Goal: Task Accomplishment & Management: Use online tool/utility

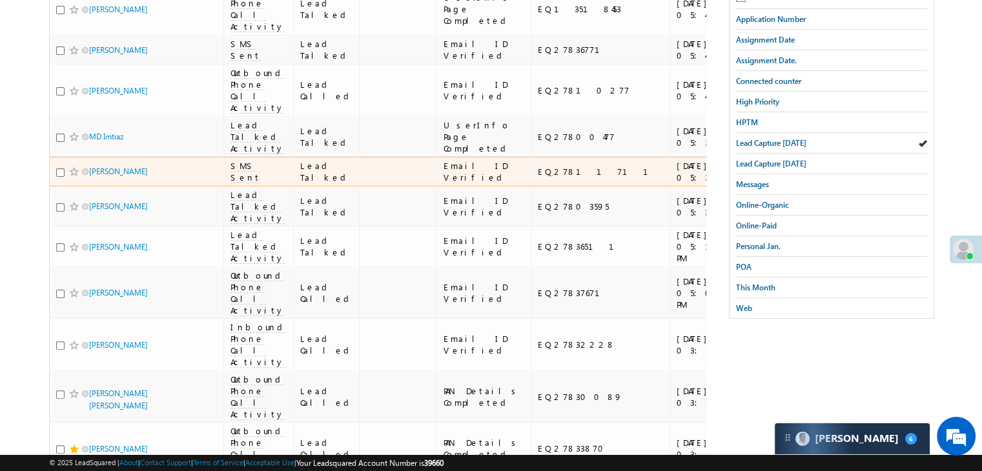
scroll to position [387, 0]
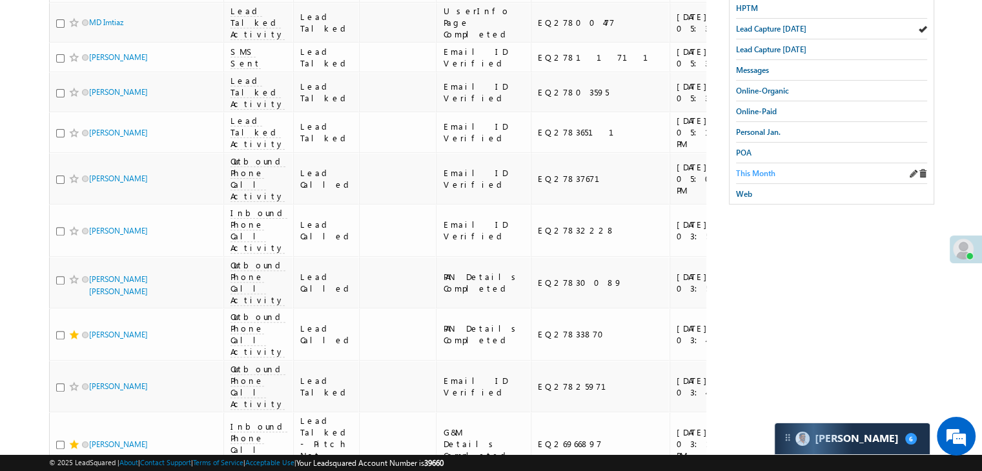
click at [758, 170] on span "This Month" at bounding box center [755, 173] width 39 height 10
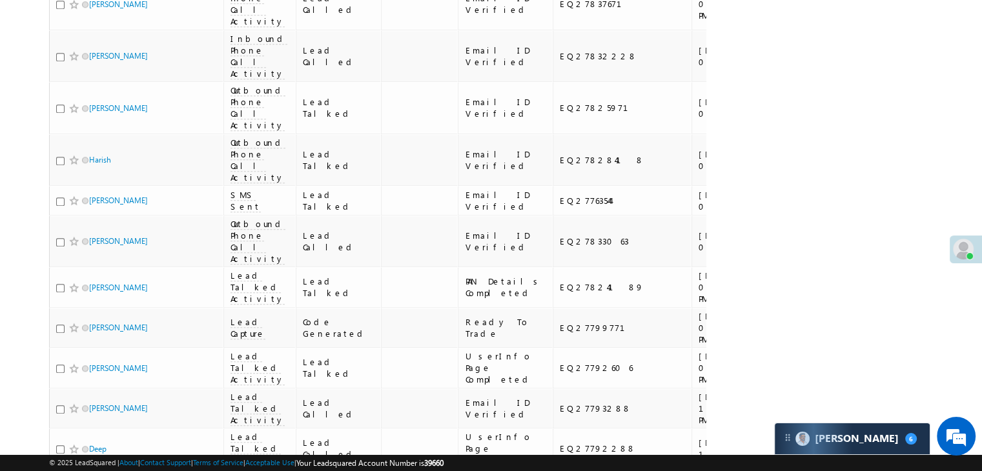
scroll to position [0, 0]
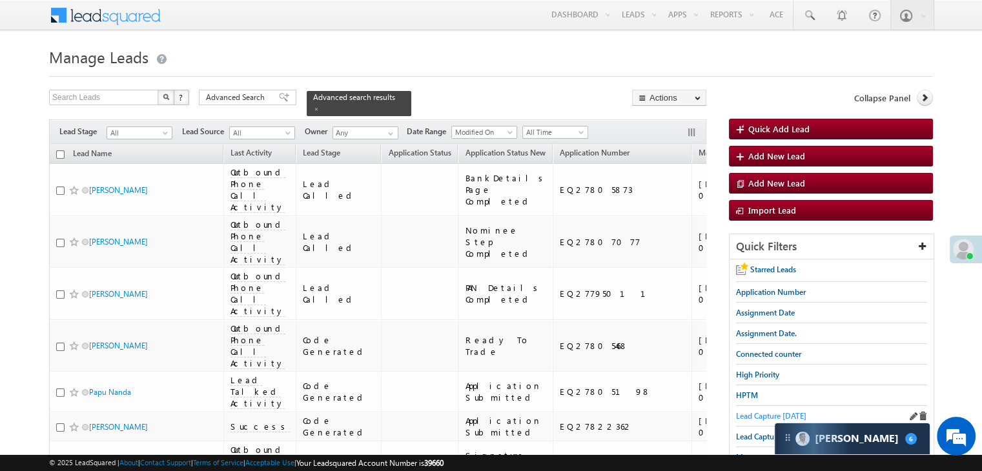
click at [748, 412] on span "Lead Capture [DATE]" at bounding box center [771, 416] width 70 height 10
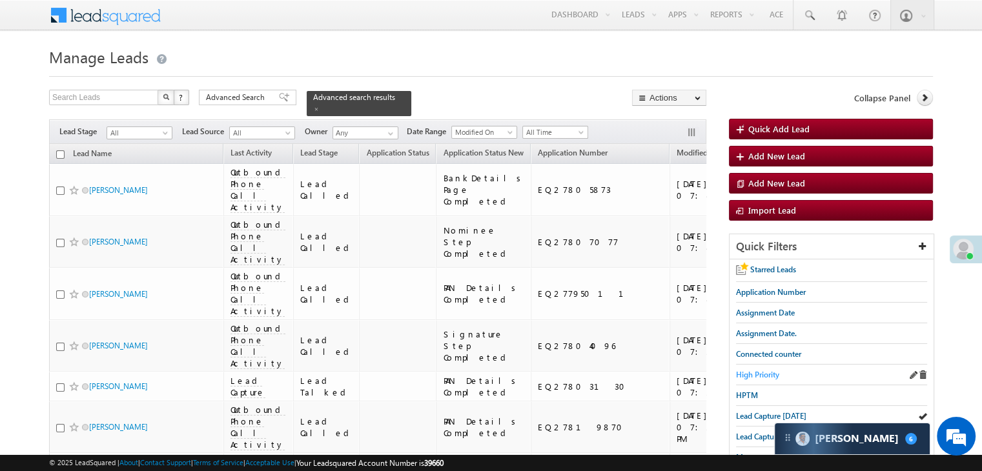
click at [771, 373] on span "High Priority" at bounding box center [757, 375] width 43 height 10
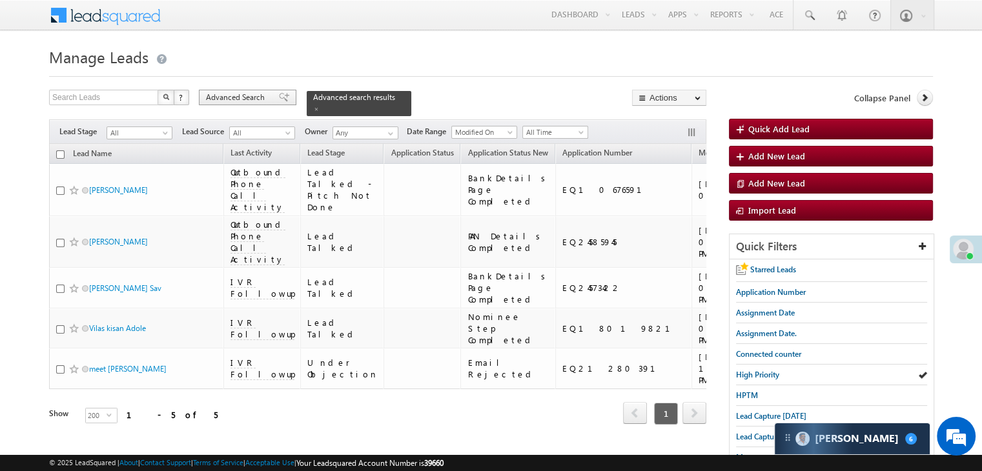
click at [279, 99] on span at bounding box center [284, 97] width 10 height 9
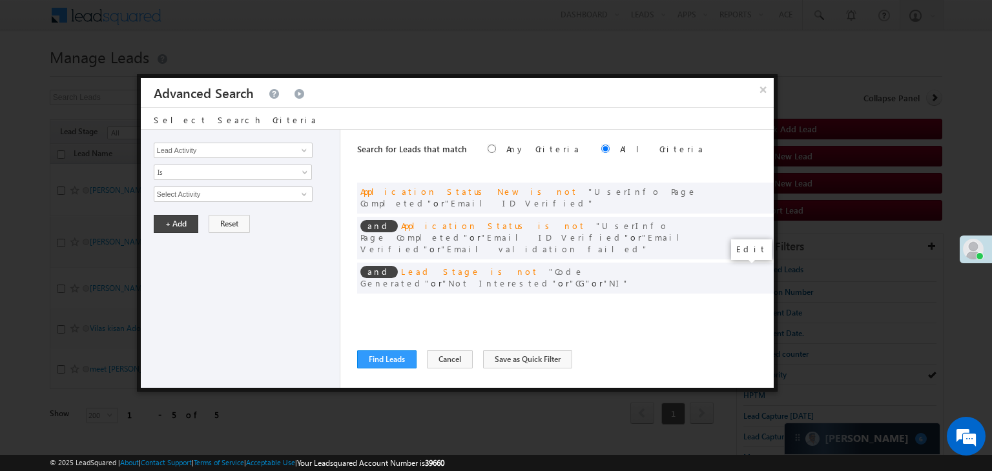
click at [741, 300] on span at bounding box center [743, 304] width 9 height 9
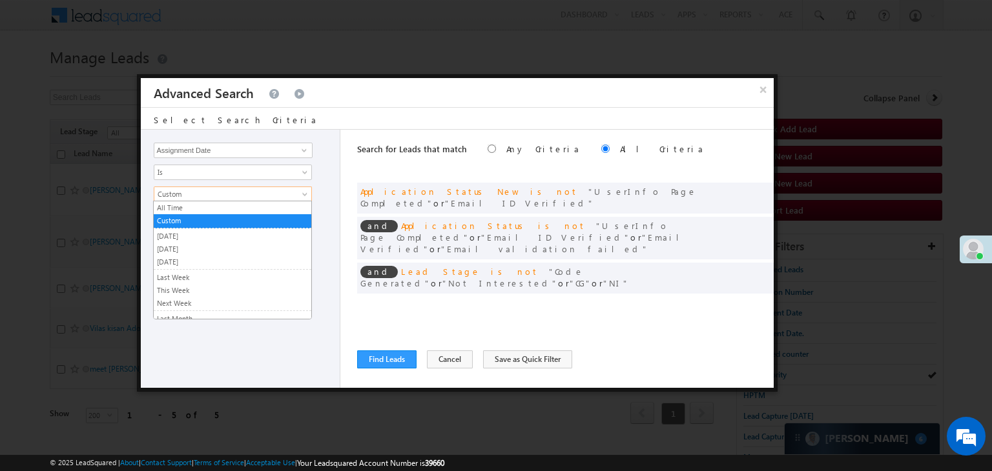
click at [221, 197] on span "Custom" at bounding box center [224, 195] width 140 height 12
click at [169, 247] on link "[DATE]" at bounding box center [233, 249] width 158 height 12
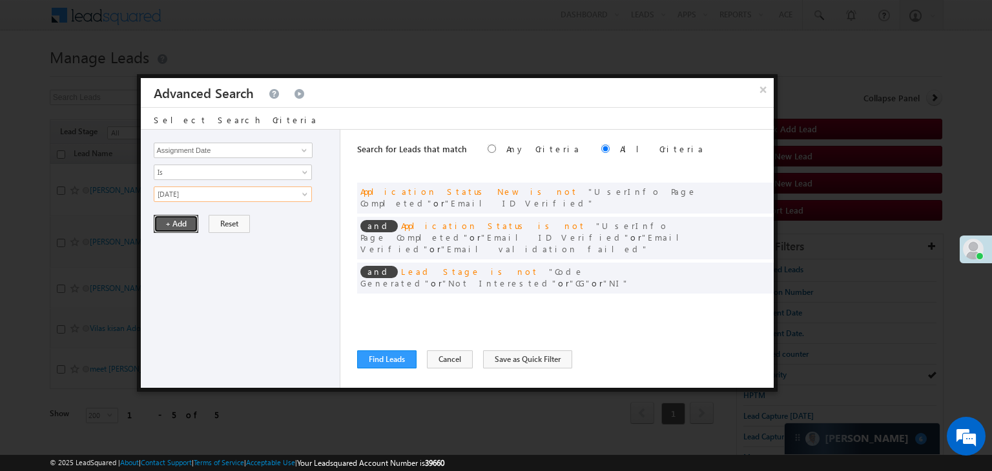
click at [171, 221] on button "+ Add" at bounding box center [176, 224] width 45 height 18
click at [369, 355] on button "Find Leads" at bounding box center [386, 360] width 59 height 18
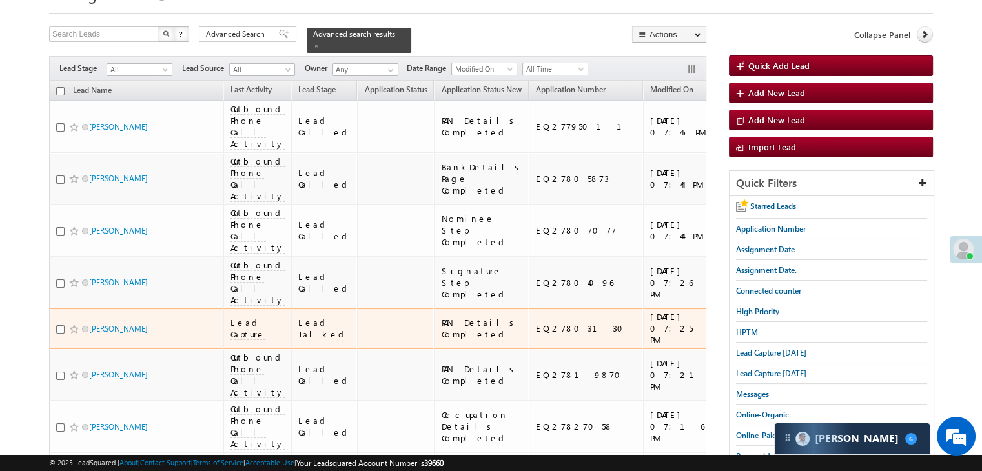
scroll to position [65, 0]
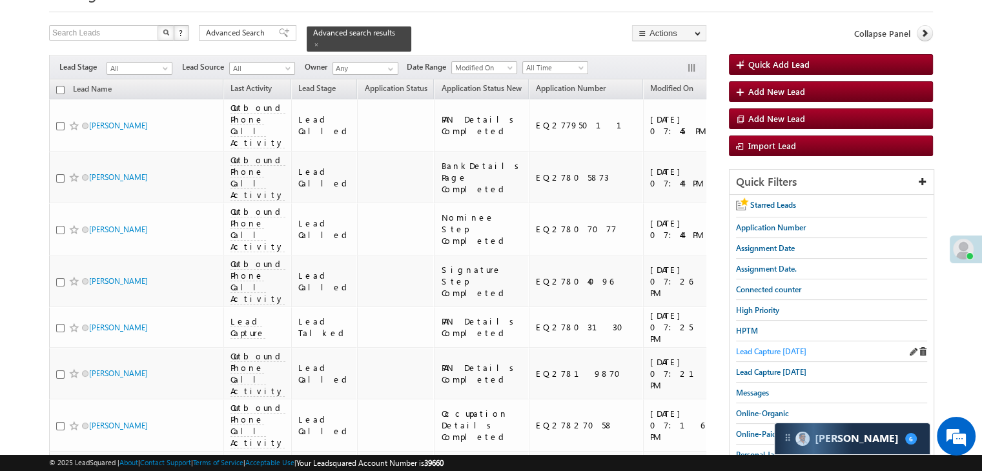
click at [761, 349] on span "Lead Capture [DATE]" at bounding box center [771, 352] width 70 height 10
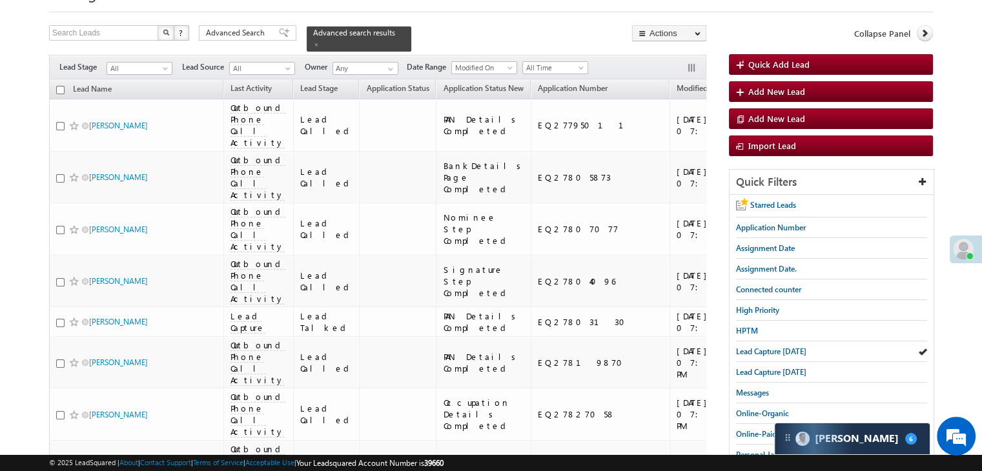
click at [753, 347] on span "Lead Capture [DATE]" at bounding box center [771, 352] width 70 height 10
